Goal: Task Accomplishment & Management: Use online tool/utility

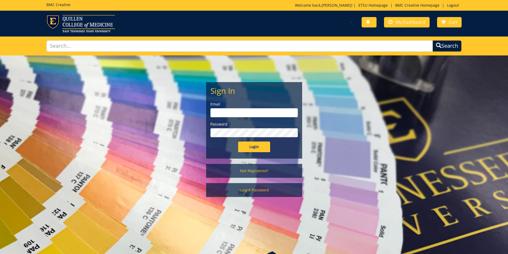
type input "[PERSON_NAME][EMAIL_ADDRESS][DOMAIN_NAME]"
click at [253, 145] on input "Login" at bounding box center [254, 147] width 32 height 11
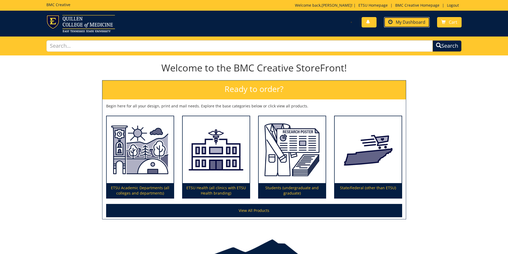
click at [416, 19] on link "My Dashboard" at bounding box center [407, 22] width 46 height 10
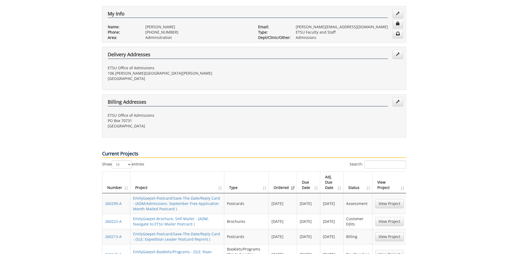
scroll to position [99, 0]
click at [384, 217] on link "View Project" at bounding box center [389, 221] width 29 height 9
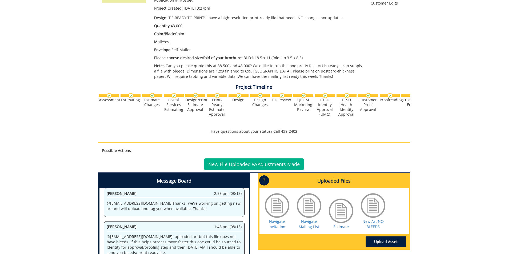
scroll to position [212, 0]
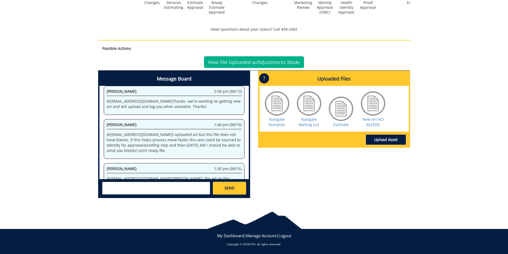
click at [376, 142] on link "Upload Asset" at bounding box center [386, 139] width 41 height 11
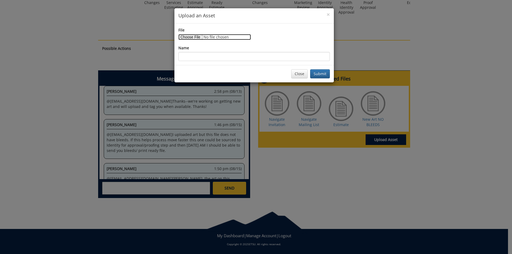
click at [190, 39] on input "File" at bounding box center [214, 37] width 73 height 6
type input "C:\fakepath\ETSU Navigate 6x11 Postcard - Print Ready with Bleeds.pdf"
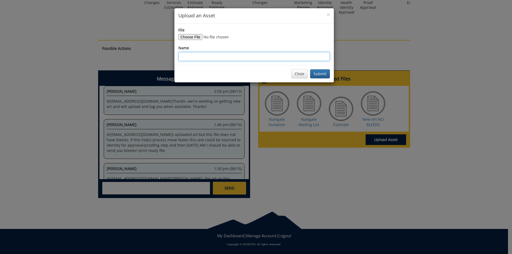
click at [229, 58] on input "Name" at bounding box center [254, 56] width 152 height 9
type input "Print Ready WITH Bleeds"
click at [321, 73] on button "Submit" at bounding box center [320, 73] width 20 height 9
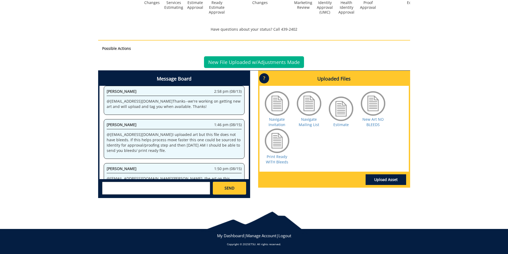
click at [121, 187] on textarea at bounding box center [156, 188] width 108 height 13
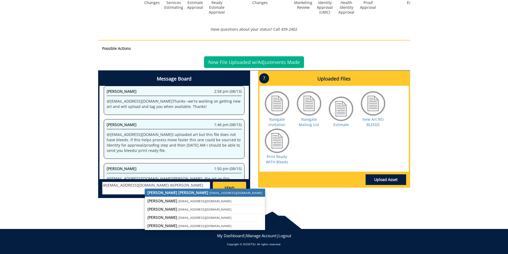
click at [209, 192] on small "[EMAIL_ADDRESS][DOMAIN_NAME]" at bounding box center [235, 193] width 53 height 4
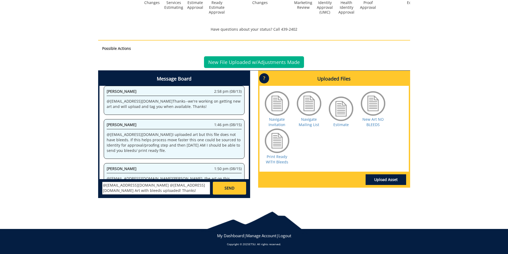
type textarea "@[EMAIL_ADDRESS][DOMAIN_NAME] @[EMAIL_ADDRESS][DOMAIN_NAME] Art with bleeds upl…"
click at [242, 191] on link "SEND" at bounding box center [229, 188] width 33 height 13
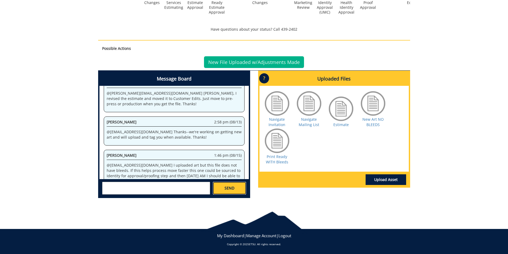
scroll to position [3406, 0]
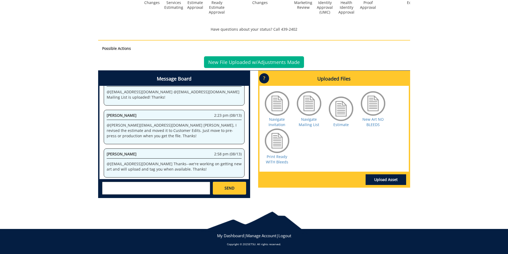
click at [141, 187] on textarea at bounding box center [156, 188] width 108 height 13
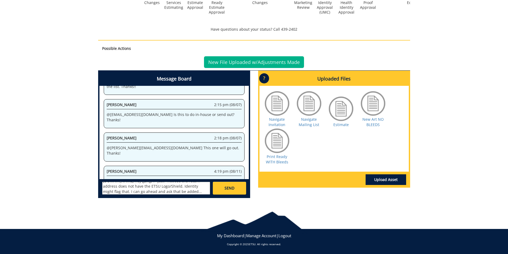
scroll to position [0, 0]
click at [202, 186] on textarea "@[EMAIL_ADDRESS][DOMAIN_NAME] @[EMAIL_ADDRESS][DOMAIN_NAME] Hey gang, I *just* …" at bounding box center [156, 188] width 108 height 13
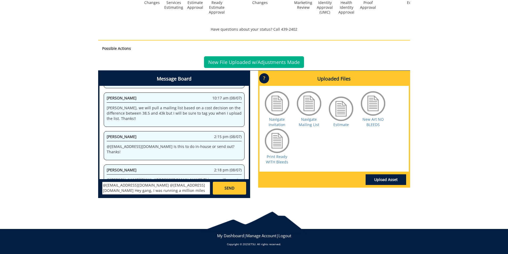
type textarea "@[EMAIL_ADDRESS][DOMAIN_NAME] @[EMAIL_ADDRESS][DOMAIN_NAME] Hey gang, I was run…"
click at [234, 185] on link "SEND" at bounding box center [229, 188] width 33 height 13
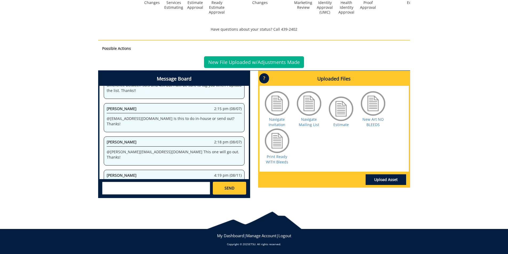
scroll to position [10023, 0]
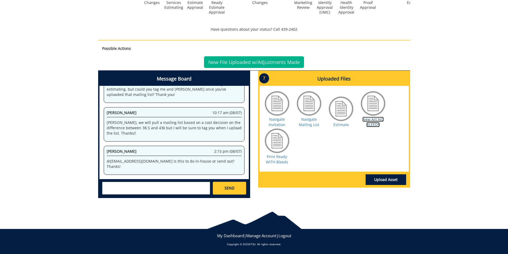
click at [379, 117] on link "New Art NO BLEEDS" at bounding box center [372, 122] width 21 height 10
